Goal: Information Seeking & Learning: Learn about a topic

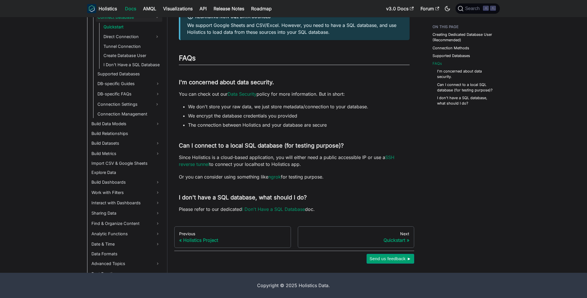
scroll to position [98, 0]
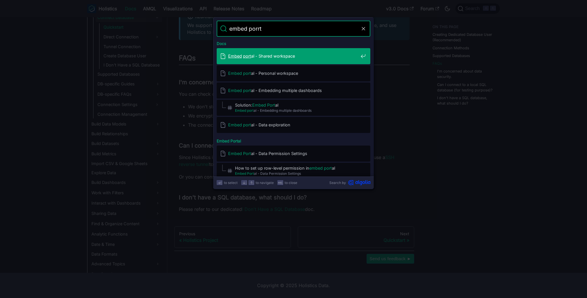
type input "embed porrta"
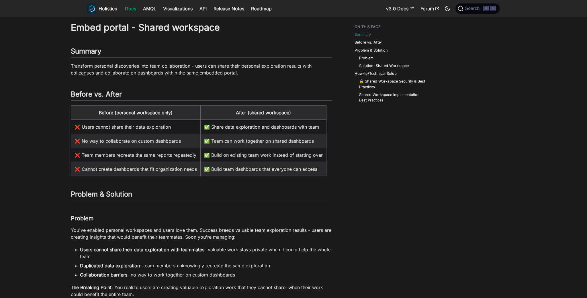
click at [126, 11] on link "Docs" at bounding box center [131, 8] width 18 height 9
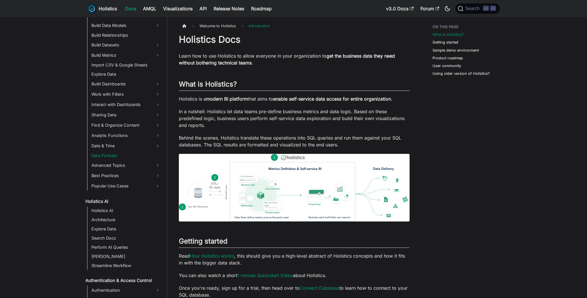
scroll to position [92, 0]
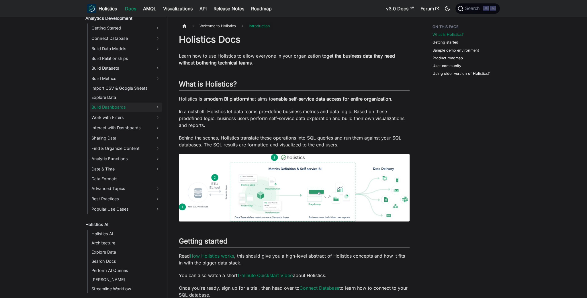
click at [117, 104] on link "Build Dashboards" at bounding box center [126, 107] width 73 height 9
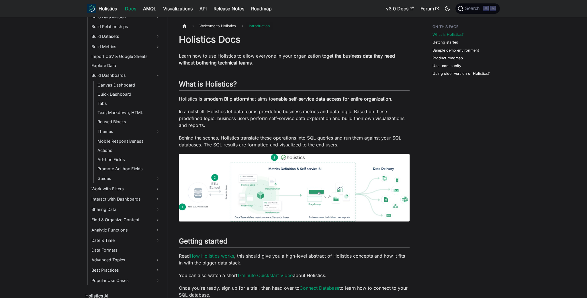
scroll to position [125, 0]
click at [144, 75] on link "Build Dashboards" at bounding box center [126, 74] width 73 height 9
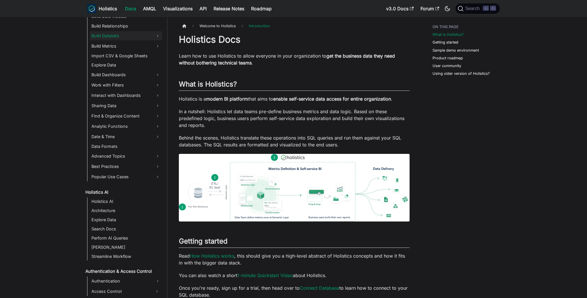
click at [133, 35] on link "Build Datasets" at bounding box center [126, 35] width 73 height 9
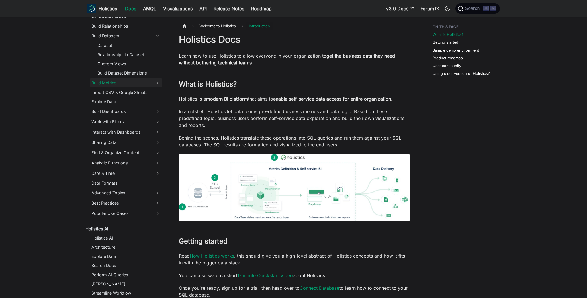
click at [122, 84] on link "Build Metrics" at bounding box center [126, 82] width 73 height 9
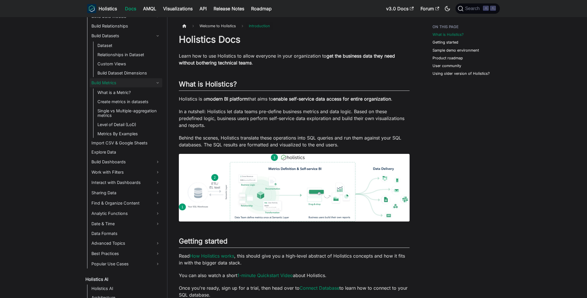
click at [124, 84] on link "Build Metrics" at bounding box center [126, 82] width 73 height 9
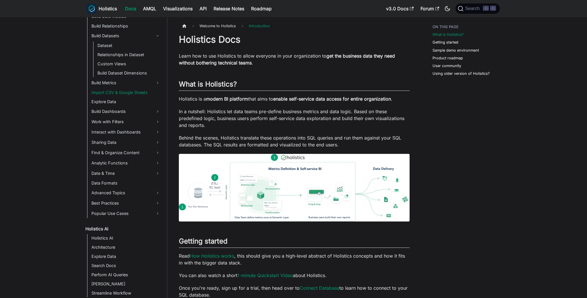
click at [122, 94] on link "Import CSV & Google Sheets" at bounding box center [126, 93] width 73 height 8
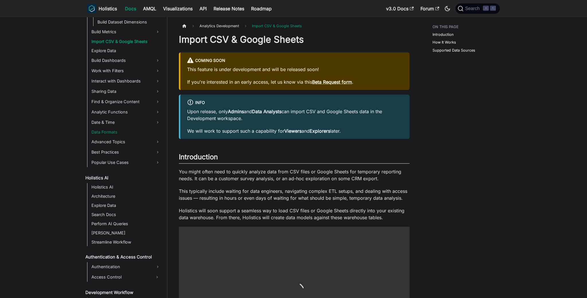
scroll to position [172, 0]
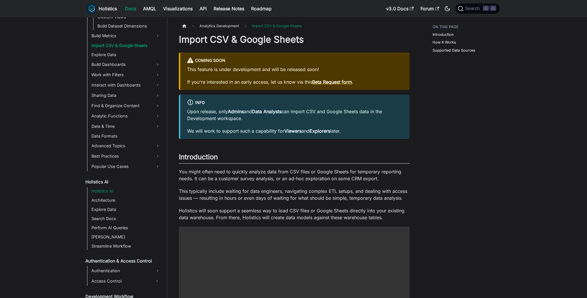
click at [124, 193] on link "Holistics AI" at bounding box center [126, 191] width 73 height 8
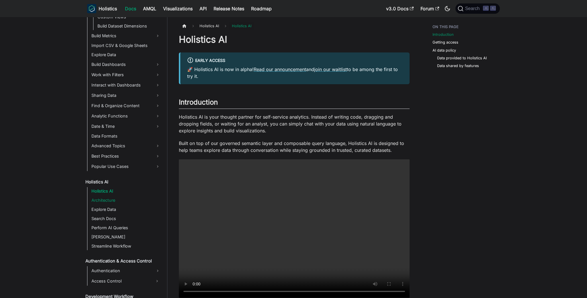
click at [123, 199] on link "Architecture" at bounding box center [126, 200] width 73 height 8
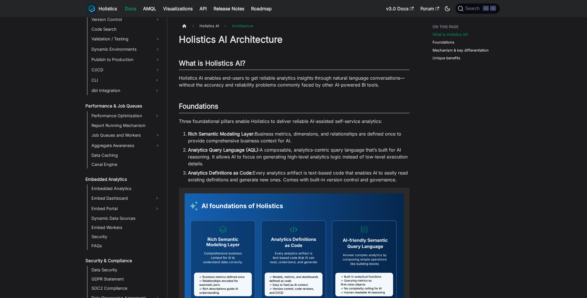
scroll to position [477, 0]
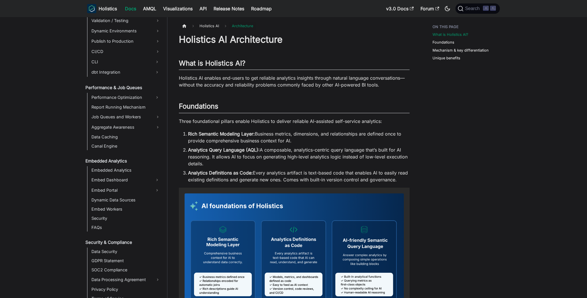
click at [132, 163] on link "Embedded Analytics" at bounding box center [123, 161] width 79 height 8
click at [124, 170] on link "Embedded Analytics" at bounding box center [126, 170] width 73 height 8
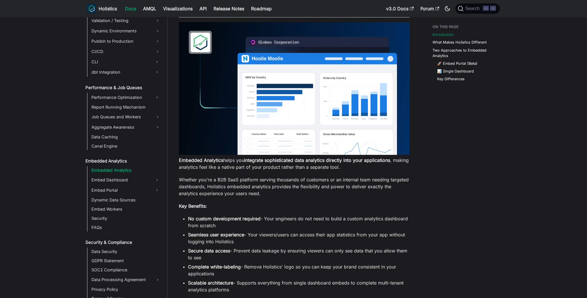
scroll to position [82, 0]
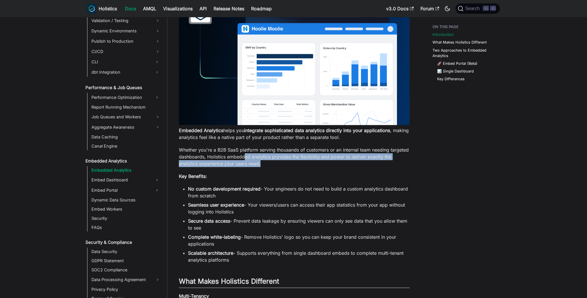
drag, startPoint x: 252, startPoint y: 156, endPoint x: 313, endPoint y: 169, distance: 63.0
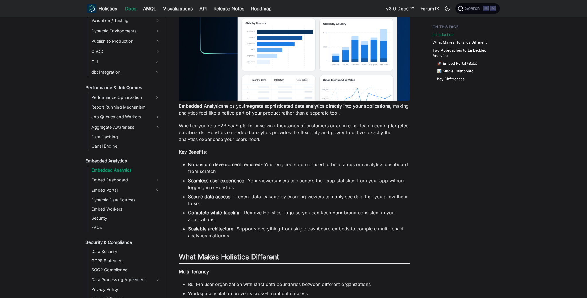
scroll to position [105, 0]
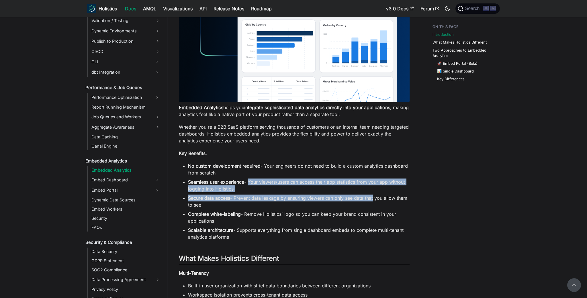
drag, startPoint x: 253, startPoint y: 185, endPoint x: 372, endPoint y: 196, distance: 119.5
click at [372, 196] on ul "No custom development required - Your engineers do not need to build a custom a…" at bounding box center [294, 202] width 231 height 78
click at [372, 196] on li "Secure data access - Prevent data leakage by ensuring viewers can only see data…" at bounding box center [299, 202] width 222 height 14
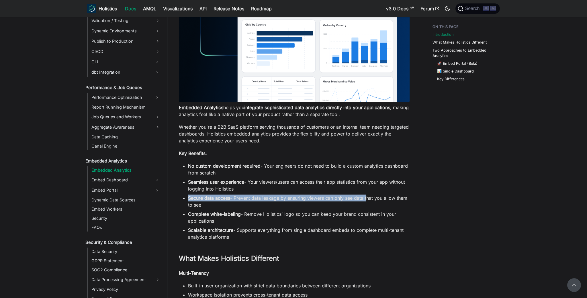
drag, startPoint x: 318, startPoint y: 196, endPoint x: 368, endPoint y: 201, distance: 50.1
click at [367, 201] on ul "No custom development required - Your engineers do not need to build a custom a…" at bounding box center [294, 202] width 231 height 78
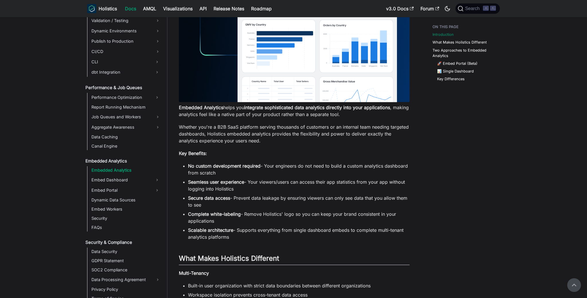
click at [368, 201] on li "Secure data access - Prevent data leakage by ensuring viewers can only see data…" at bounding box center [299, 202] width 222 height 14
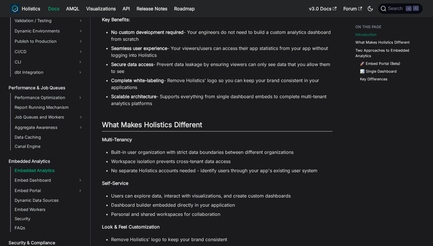
scroll to position [477, 0]
